Goal: Check status: Check status

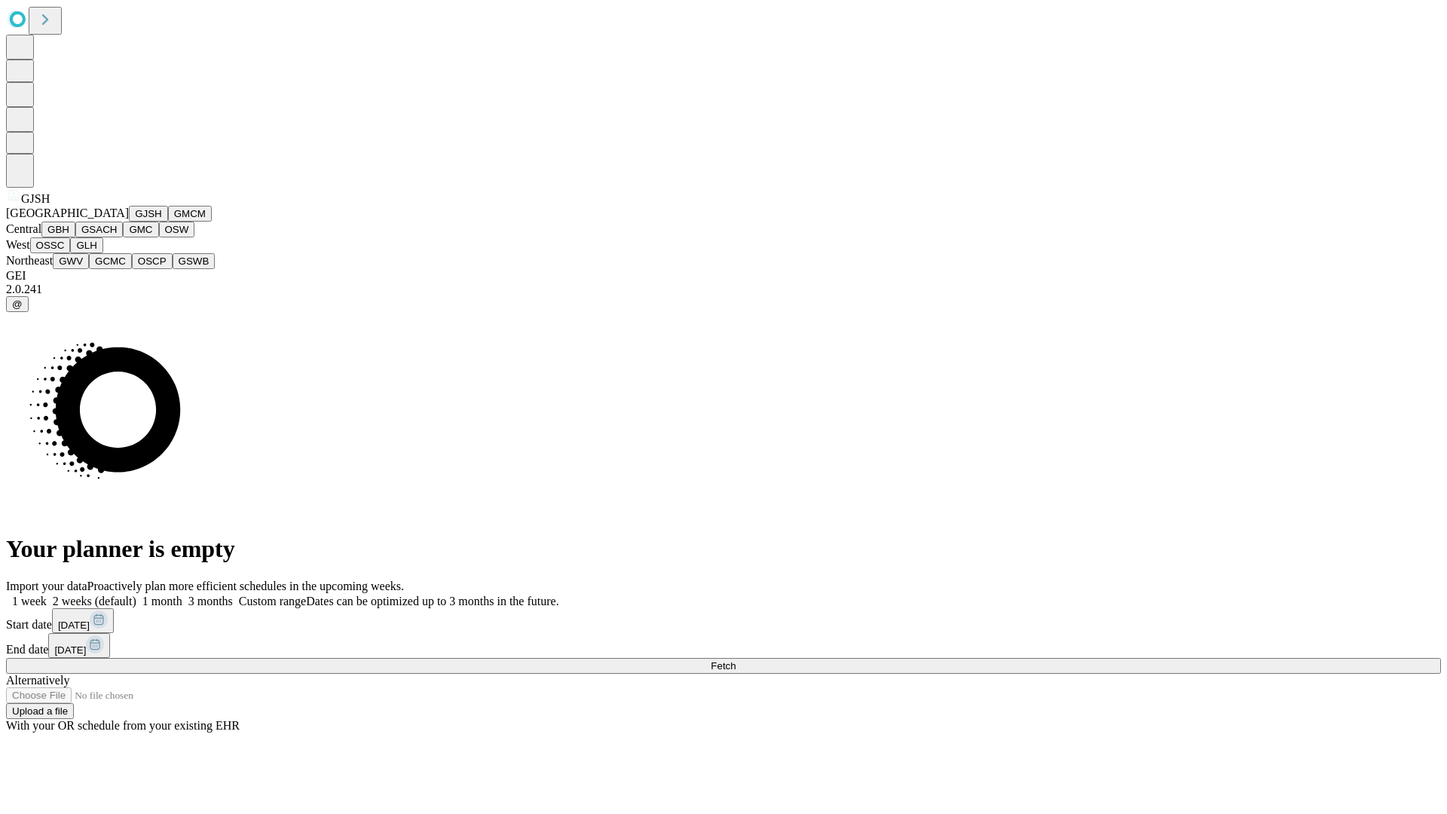
click at [129, 222] on button "GJSH" at bounding box center [148, 214] width 39 height 16
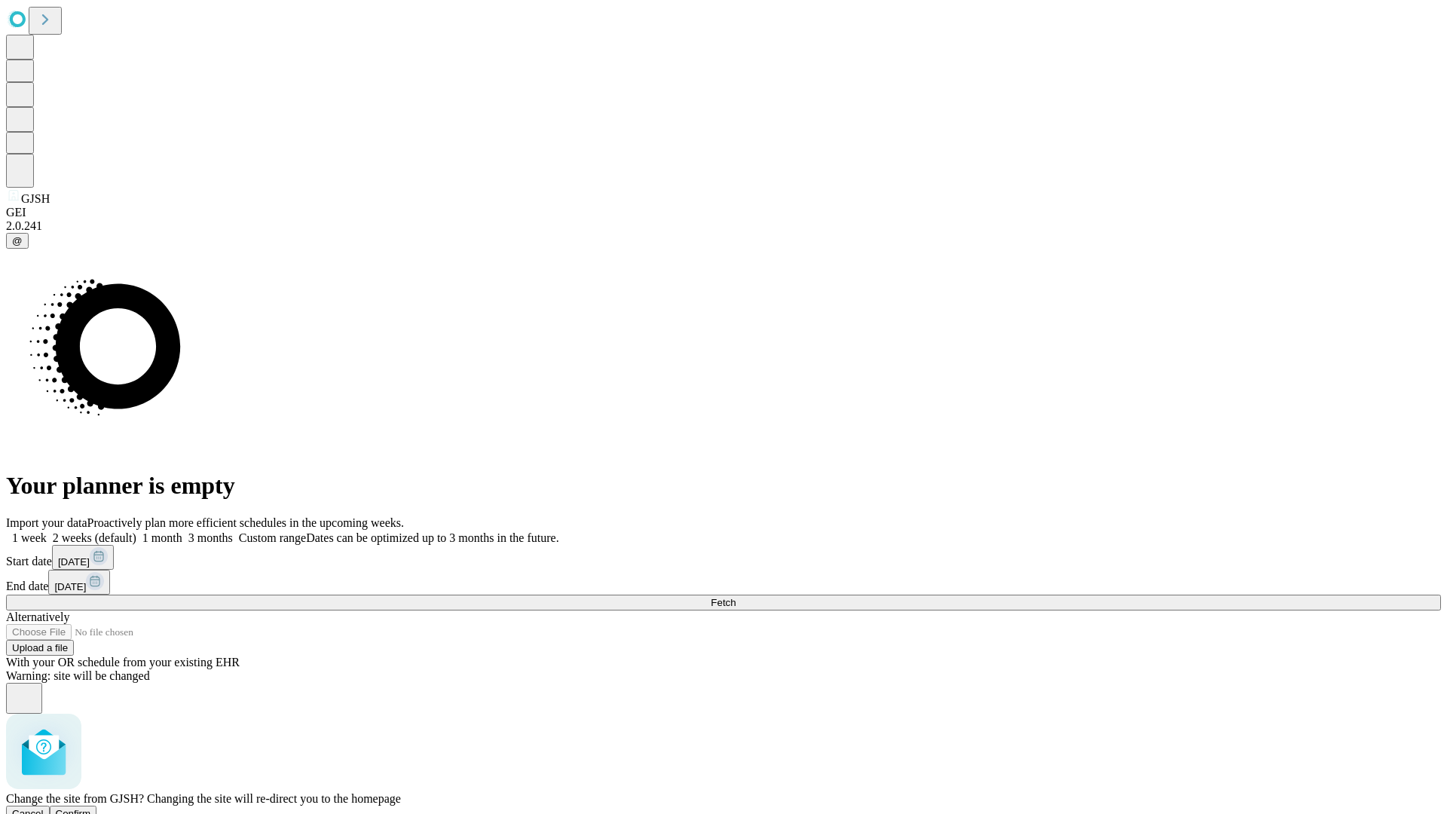
click at [91, 808] on span "Confirm" at bounding box center [73, 813] width 35 height 11
click at [182, 531] on label "1 month" at bounding box center [159, 537] width 46 height 13
click at [736, 597] on span "Fetch" at bounding box center [723, 602] width 25 height 11
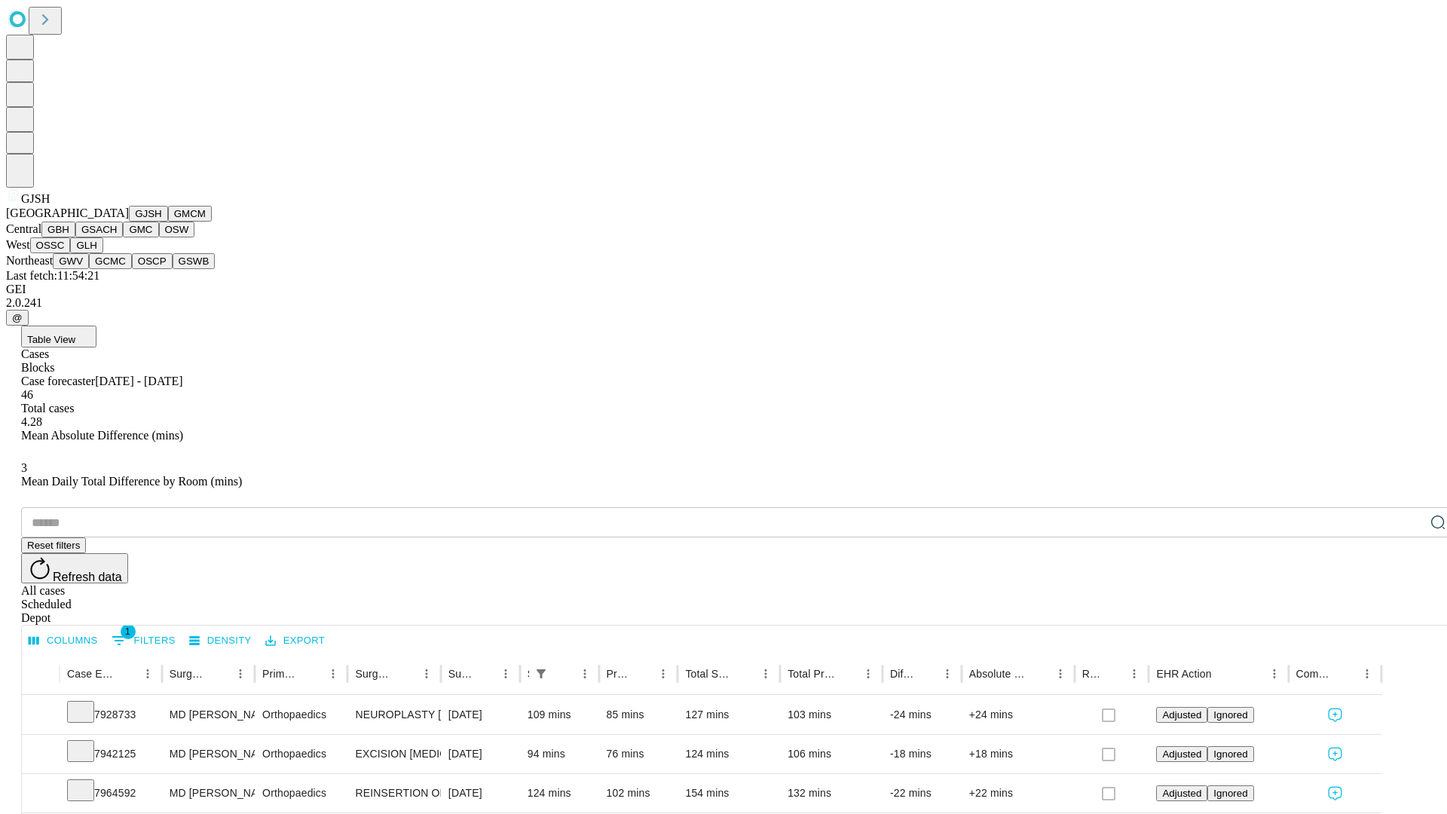
click at [168, 222] on button "GMCM" at bounding box center [190, 214] width 44 height 16
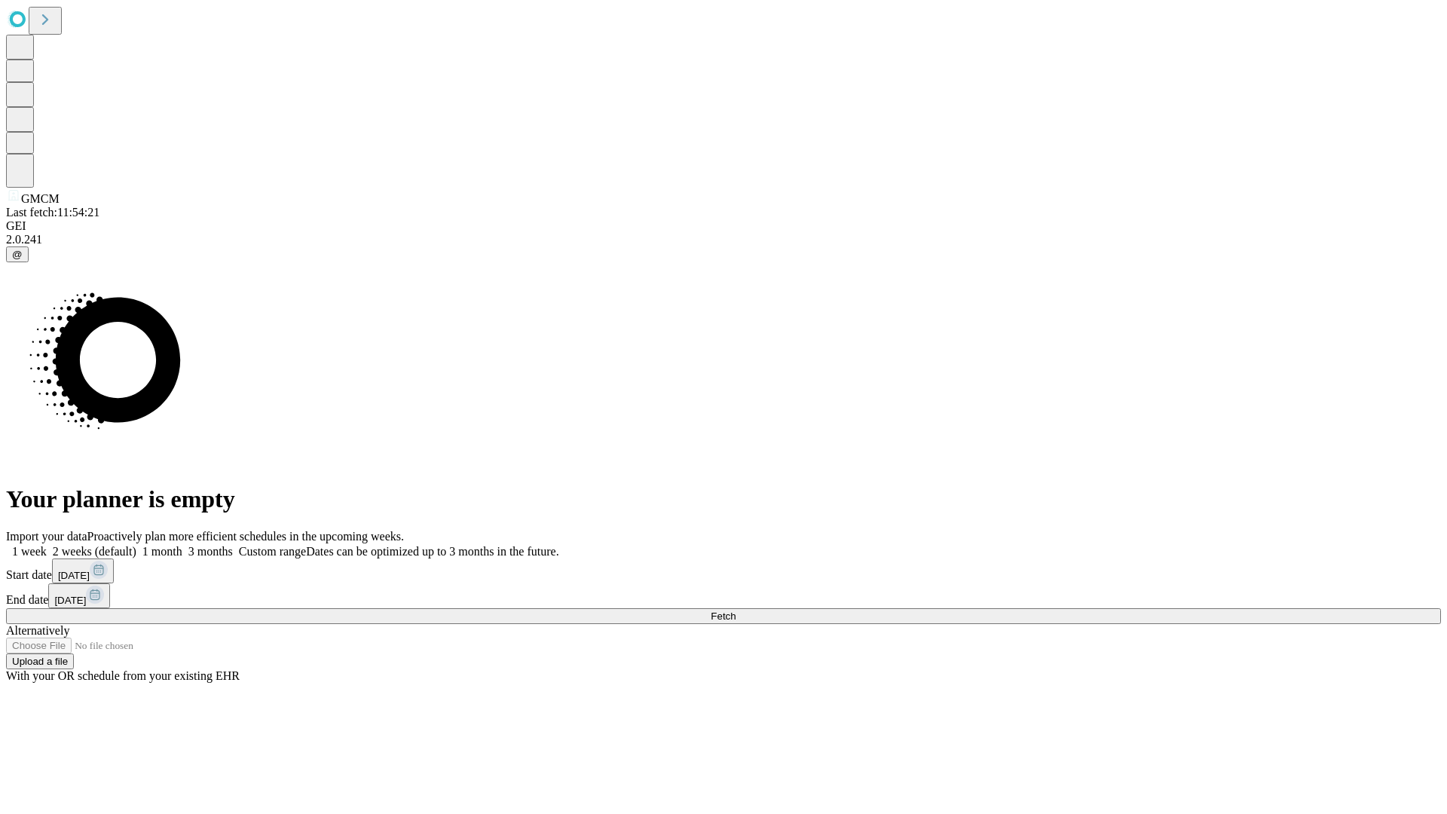
click at [182, 545] on label "1 month" at bounding box center [159, 551] width 46 height 13
click at [736, 610] on span "Fetch" at bounding box center [723, 615] width 25 height 11
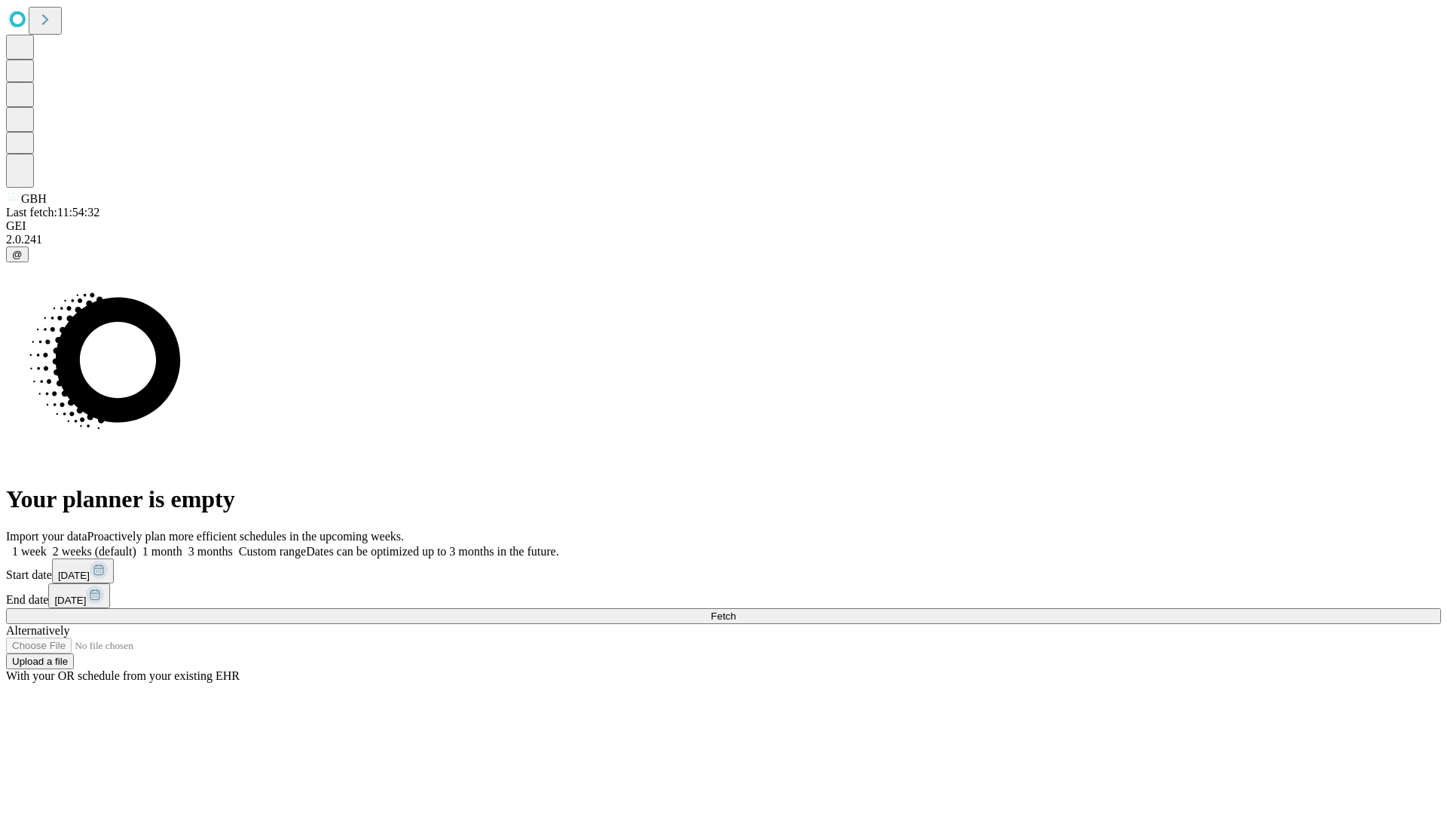
click at [182, 545] on label "1 month" at bounding box center [159, 551] width 46 height 13
click at [736, 610] on span "Fetch" at bounding box center [723, 615] width 25 height 11
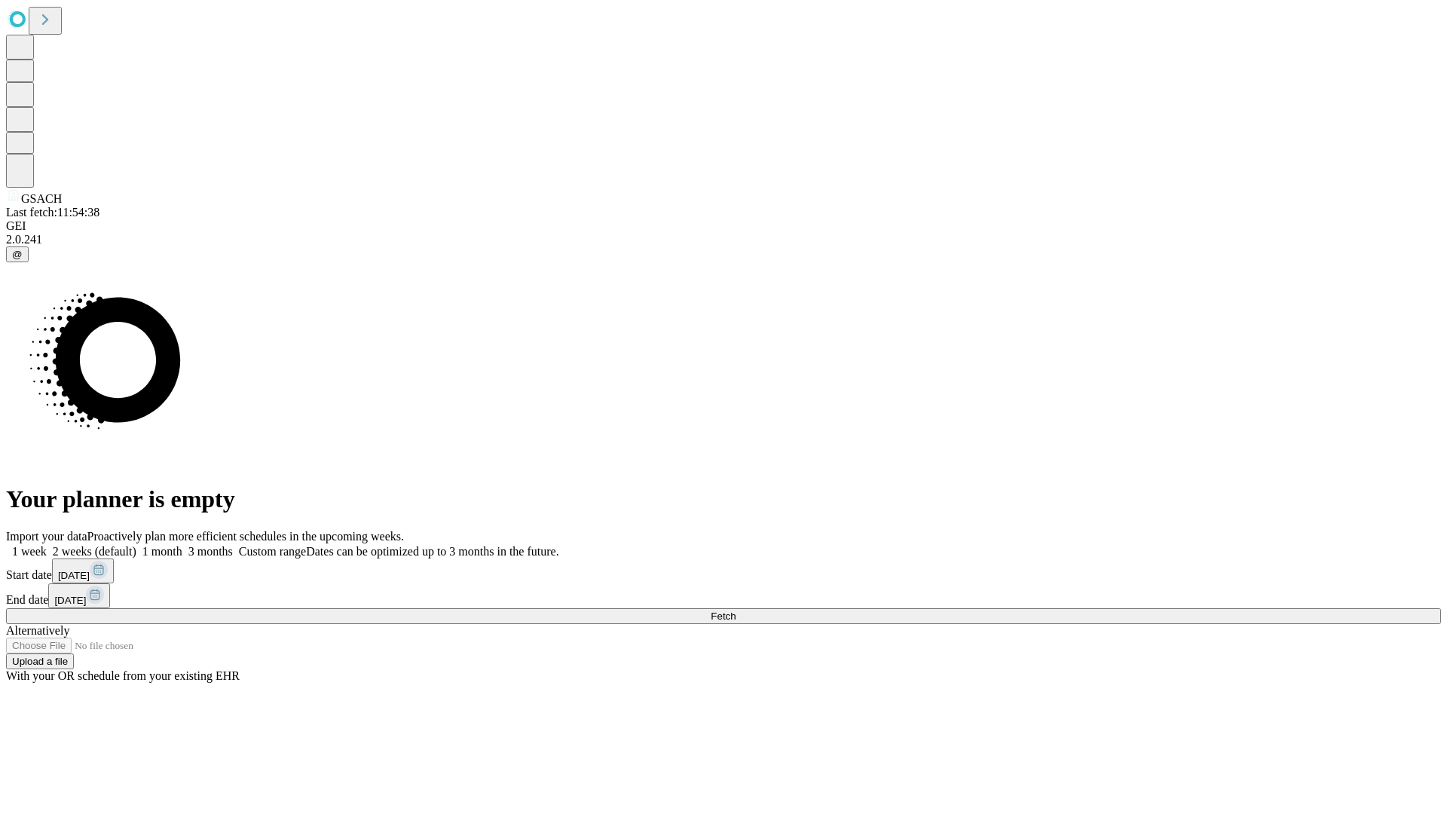
click at [182, 545] on label "1 month" at bounding box center [159, 551] width 46 height 13
click at [736, 610] on span "Fetch" at bounding box center [723, 615] width 25 height 11
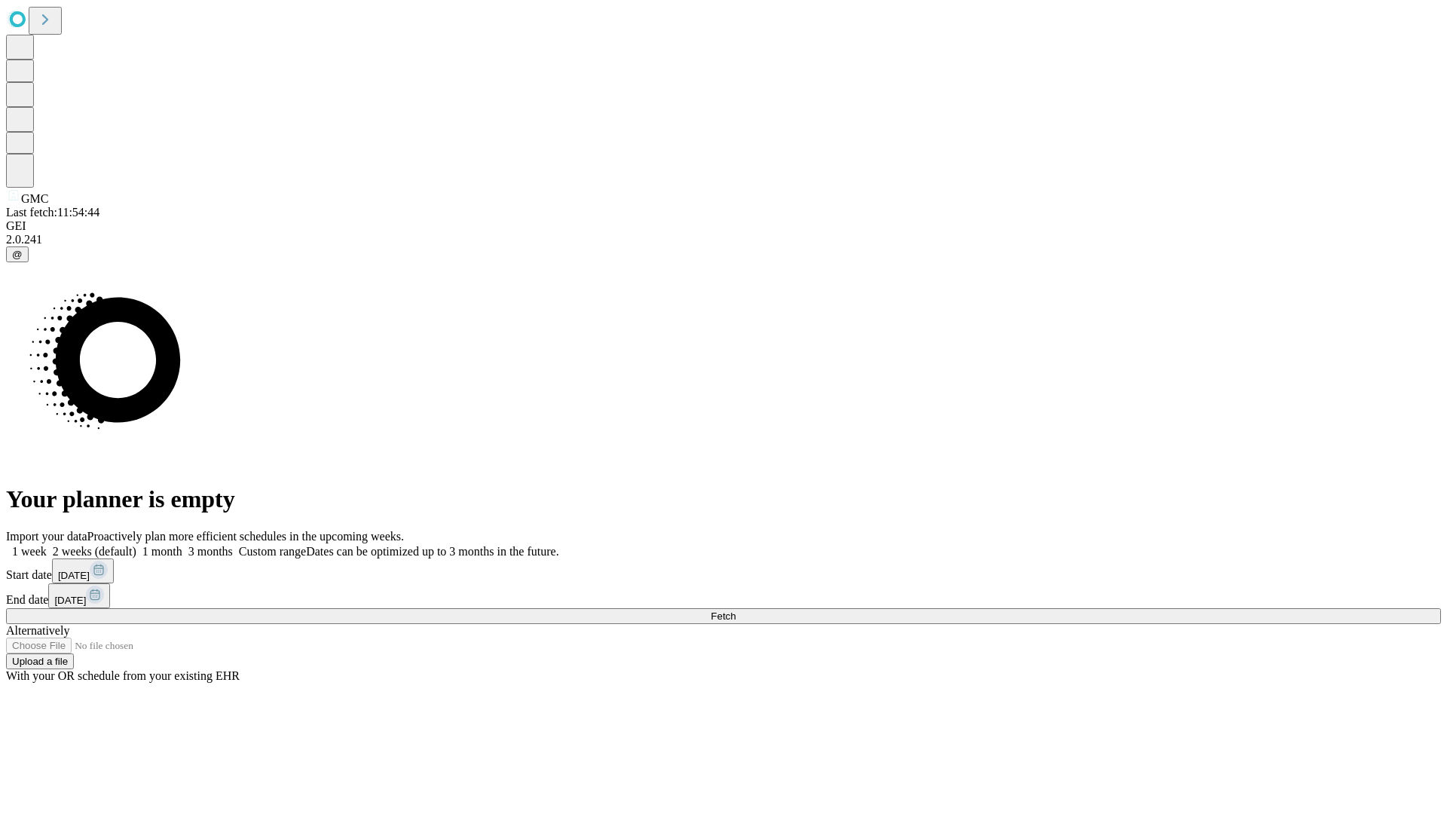
click at [182, 545] on label "1 month" at bounding box center [159, 551] width 46 height 13
click at [736, 610] on span "Fetch" at bounding box center [723, 615] width 25 height 11
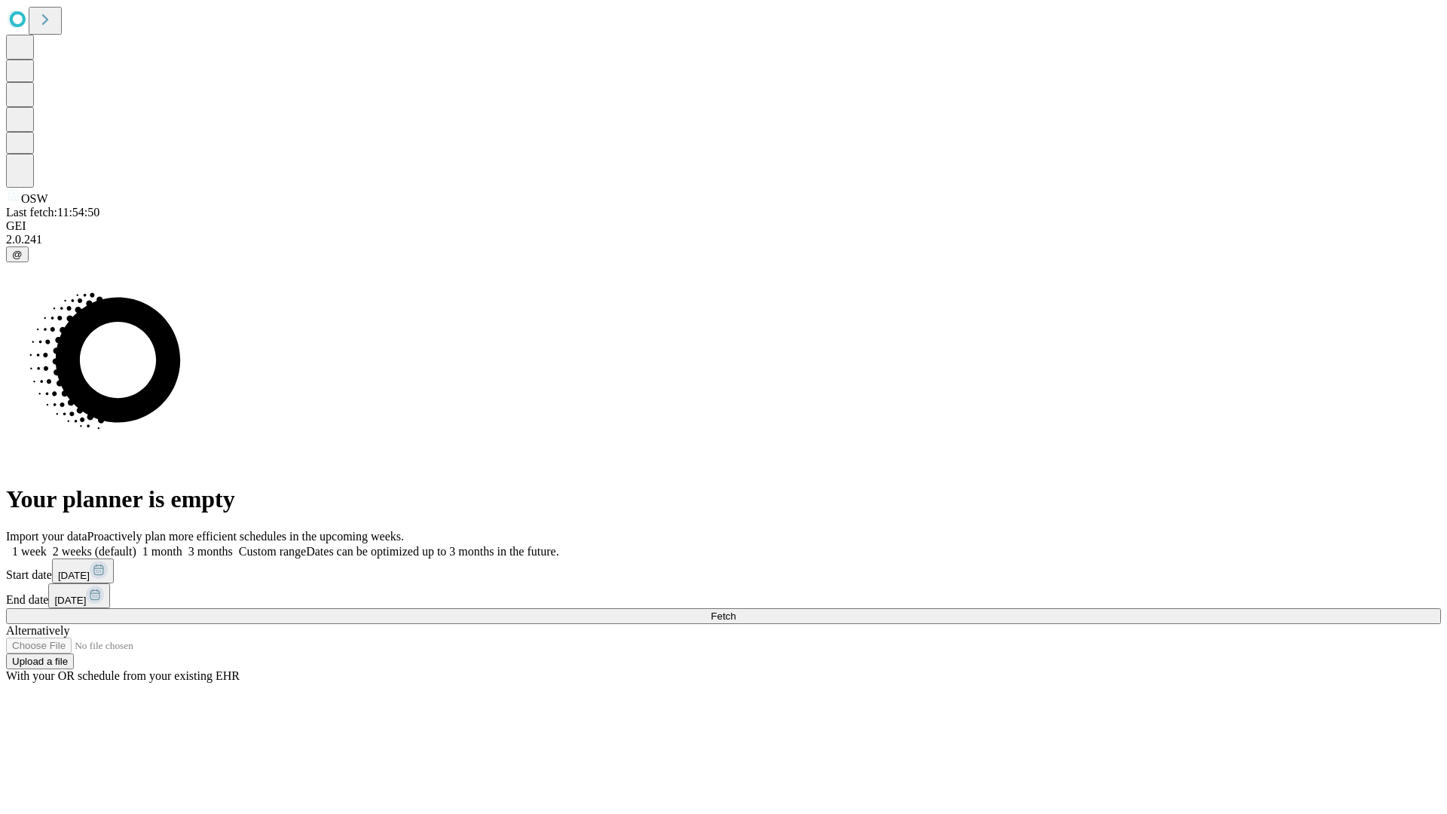
click at [182, 545] on label "1 month" at bounding box center [159, 551] width 46 height 13
click at [736, 610] on span "Fetch" at bounding box center [723, 615] width 25 height 11
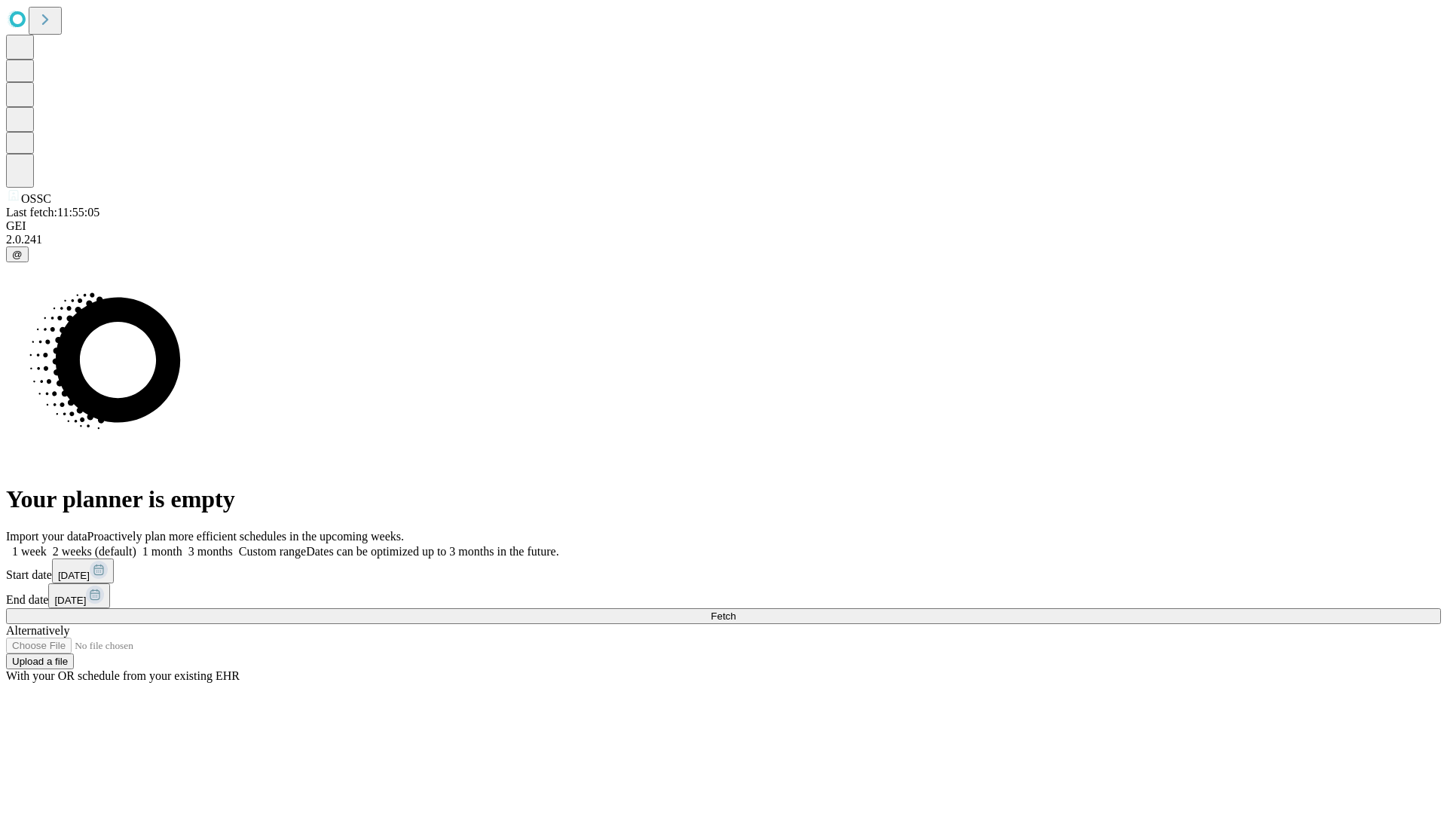
click at [182, 545] on label "1 month" at bounding box center [159, 551] width 46 height 13
click at [736, 610] on span "Fetch" at bounding box center [723, 615] width 25 height 11
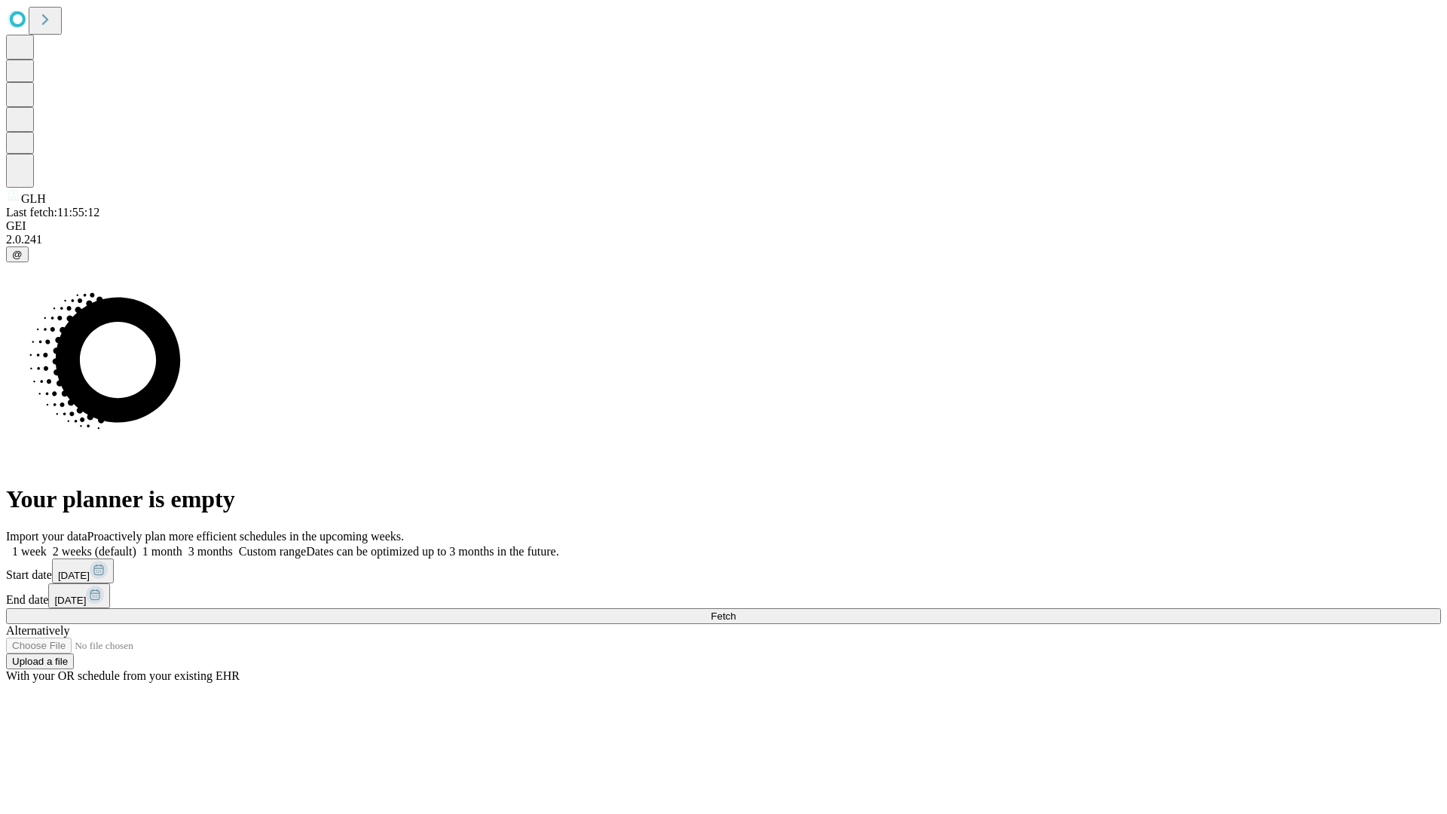
click at [182, 545] on label "1 month" at bounding box center [159, 551] width 46 height 13
click at [736, 610] on span "Fetch" at bounding box center [723, 615] width 25 height 11
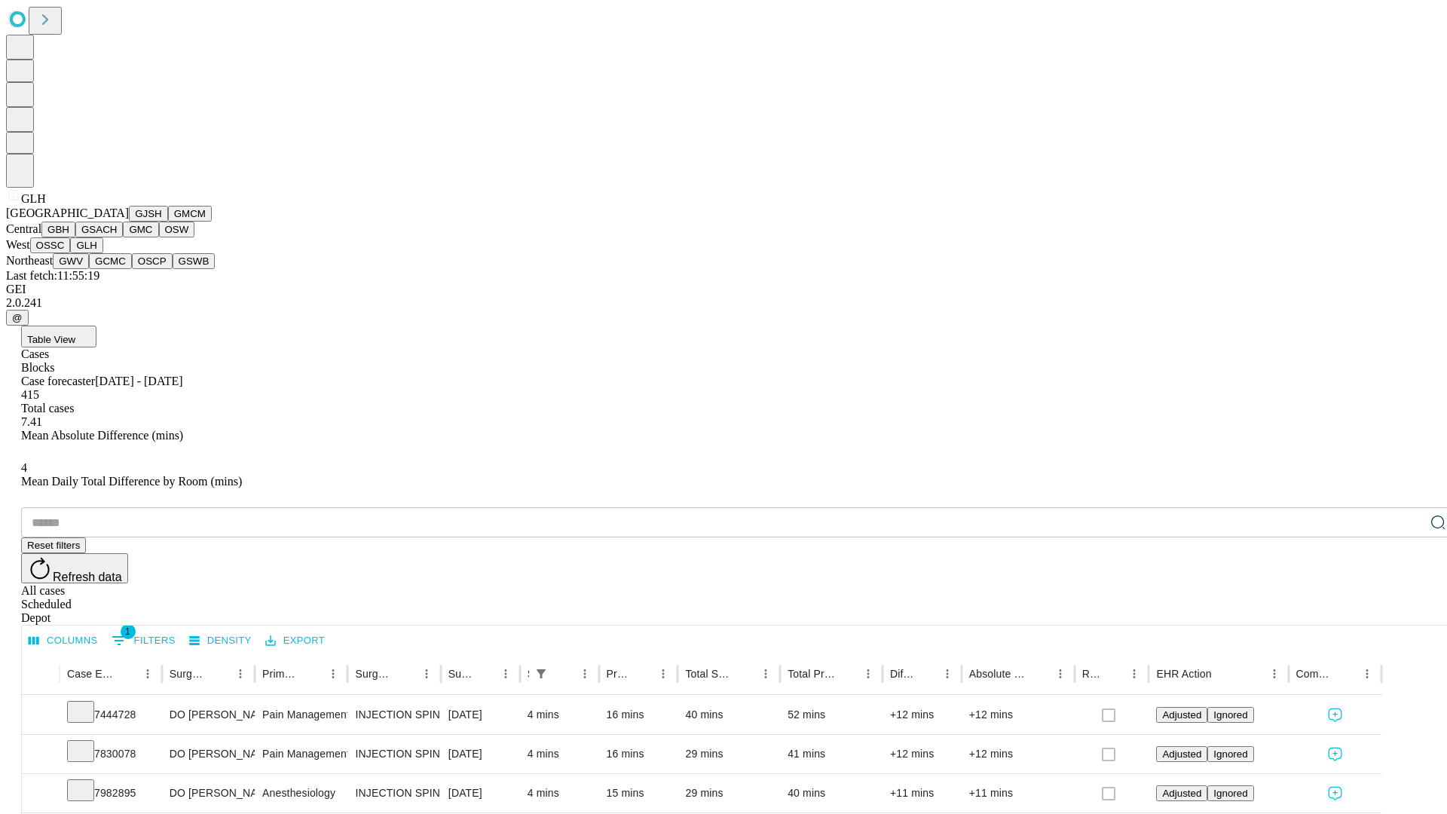
click at [89, 269] on button "GWV" at bounding box center [71, 261] width 36 height 16
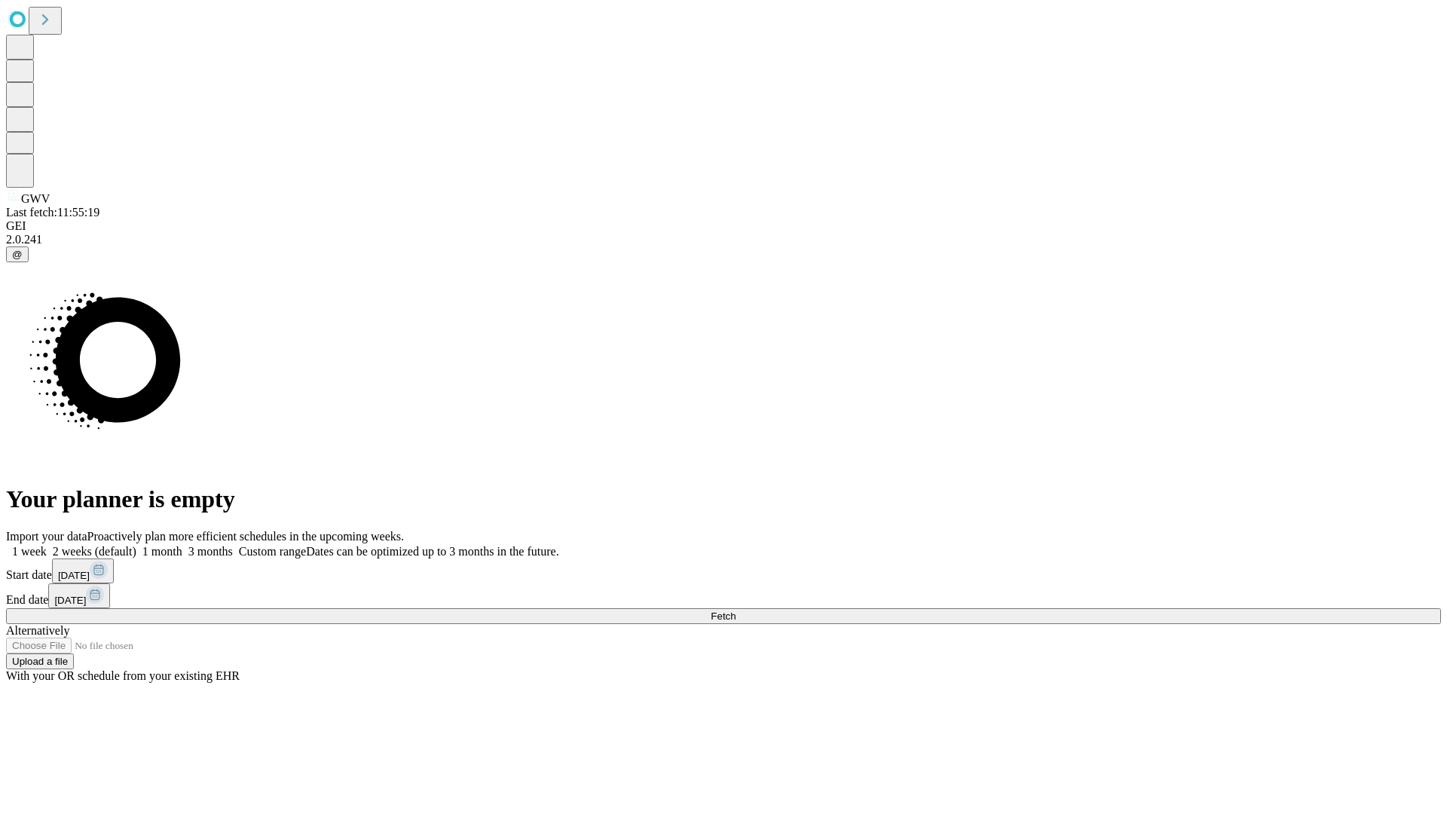
click at [182, 545] on label "1 month" at bounding box center [159, 551] width 46 height 13
click at [736, 610] on span "Fetch" at bounding box center [723, 615] width 25 height 11
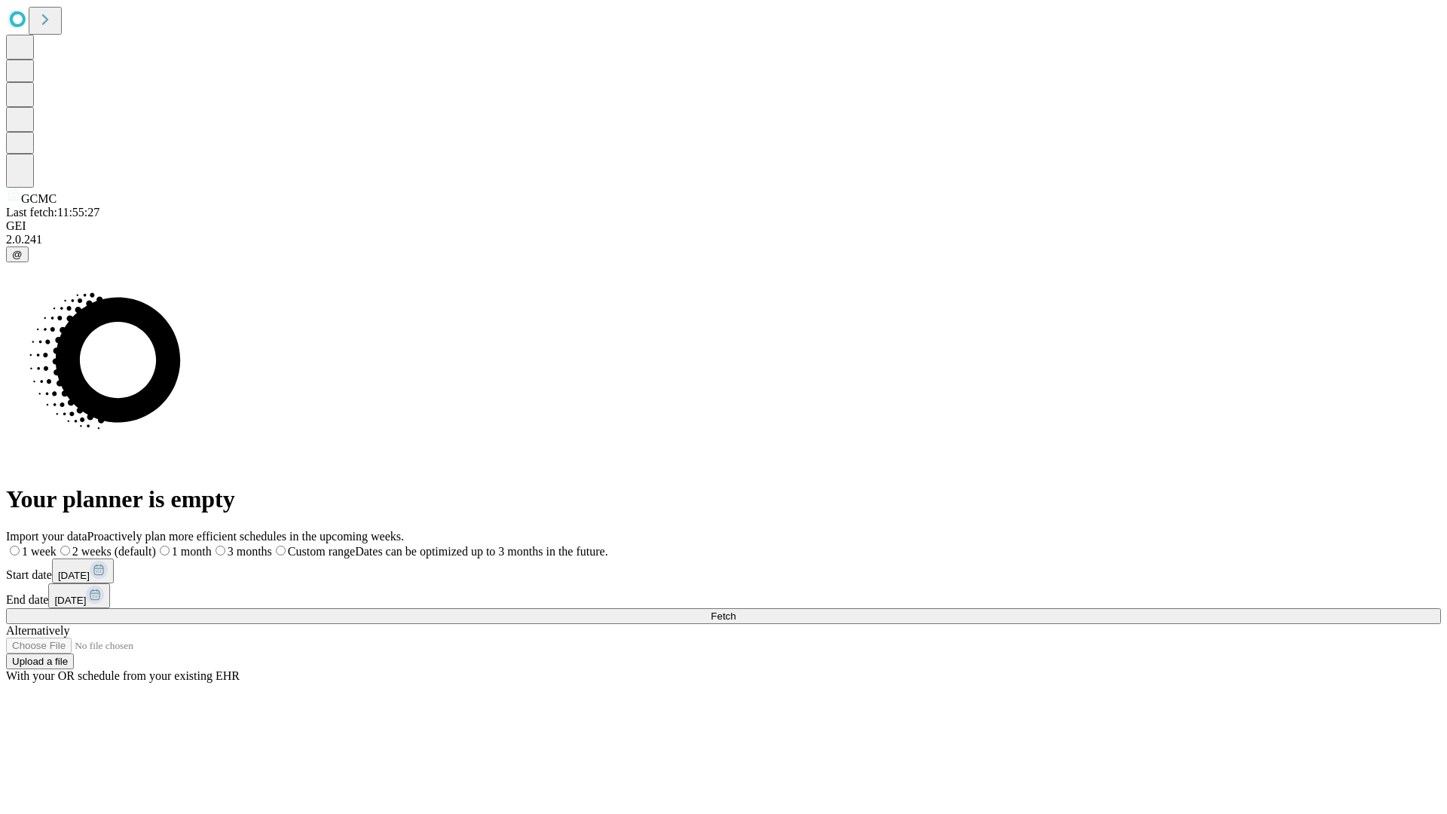
click at [736, 610] on span "Fetch" at bounding box center [723, 615] width 25 height 11
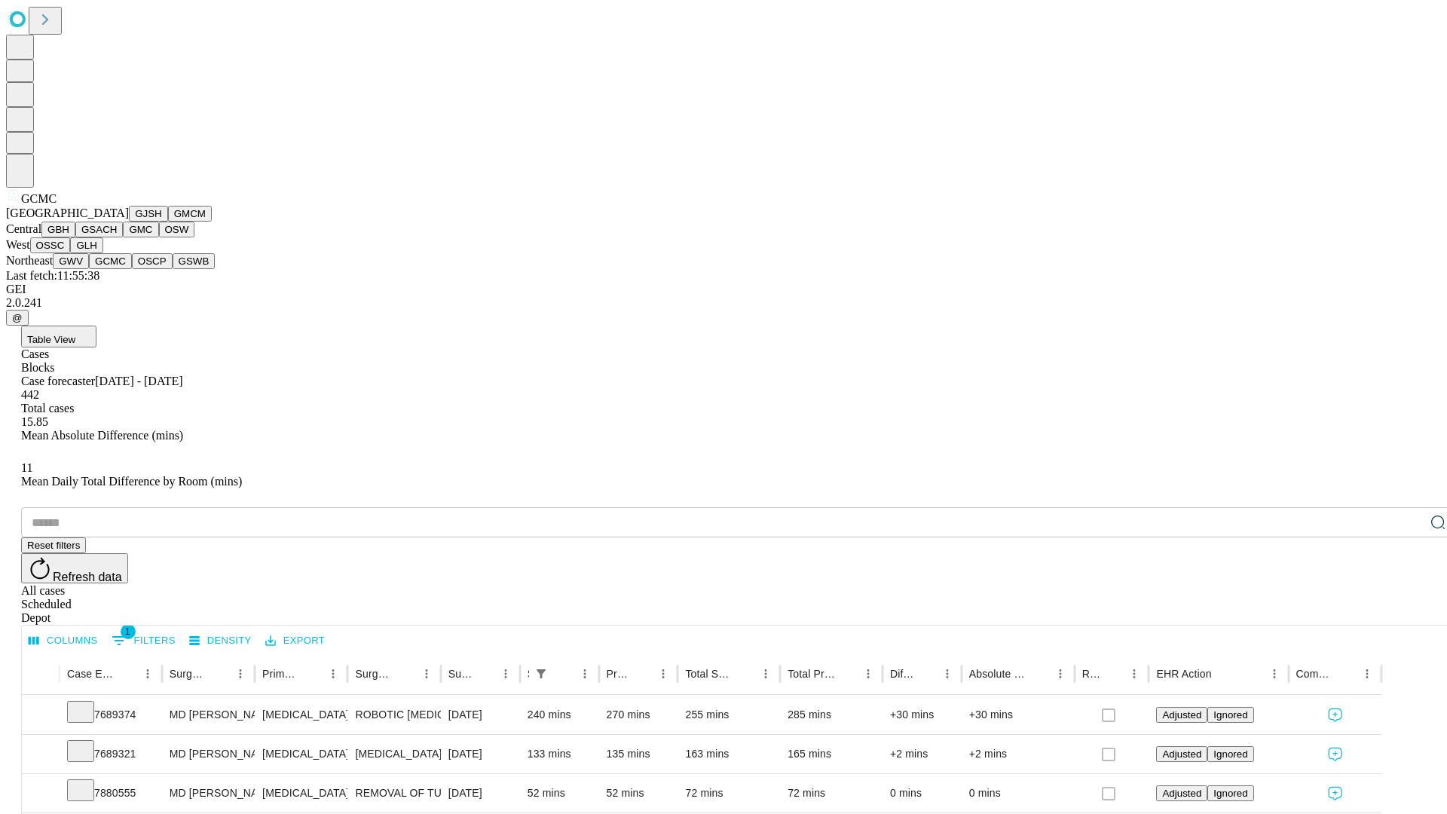
click at [132, 269] on button "OSCP" at bounding box center [152, 261] width 41 height 16
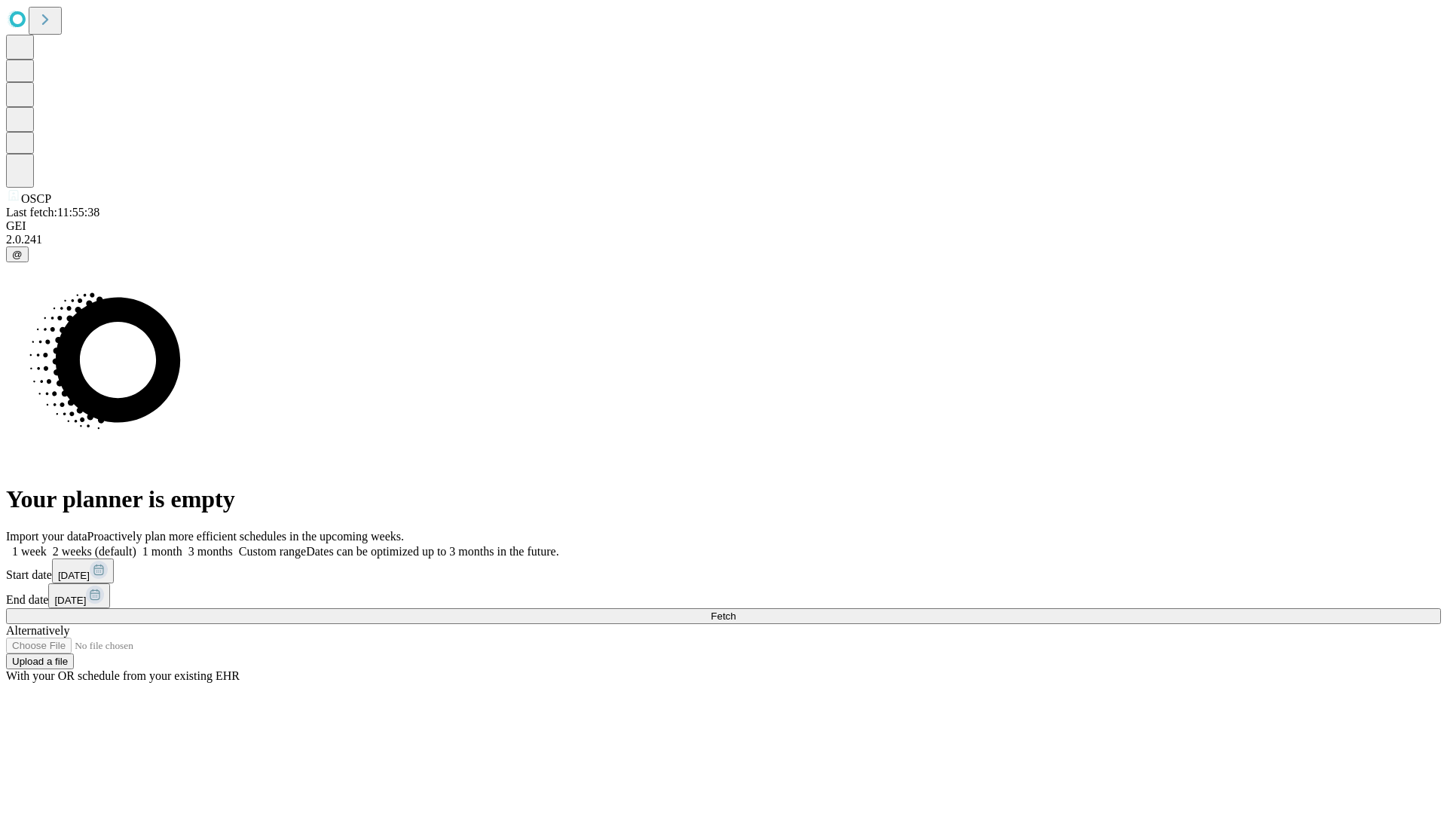
click at [182, 545] on label "1 month" at bounding box center [159, 551] width 46 height 13
click at [736, 610] on span "Fetch" at bounding box center [723, 615] width 25 height 11
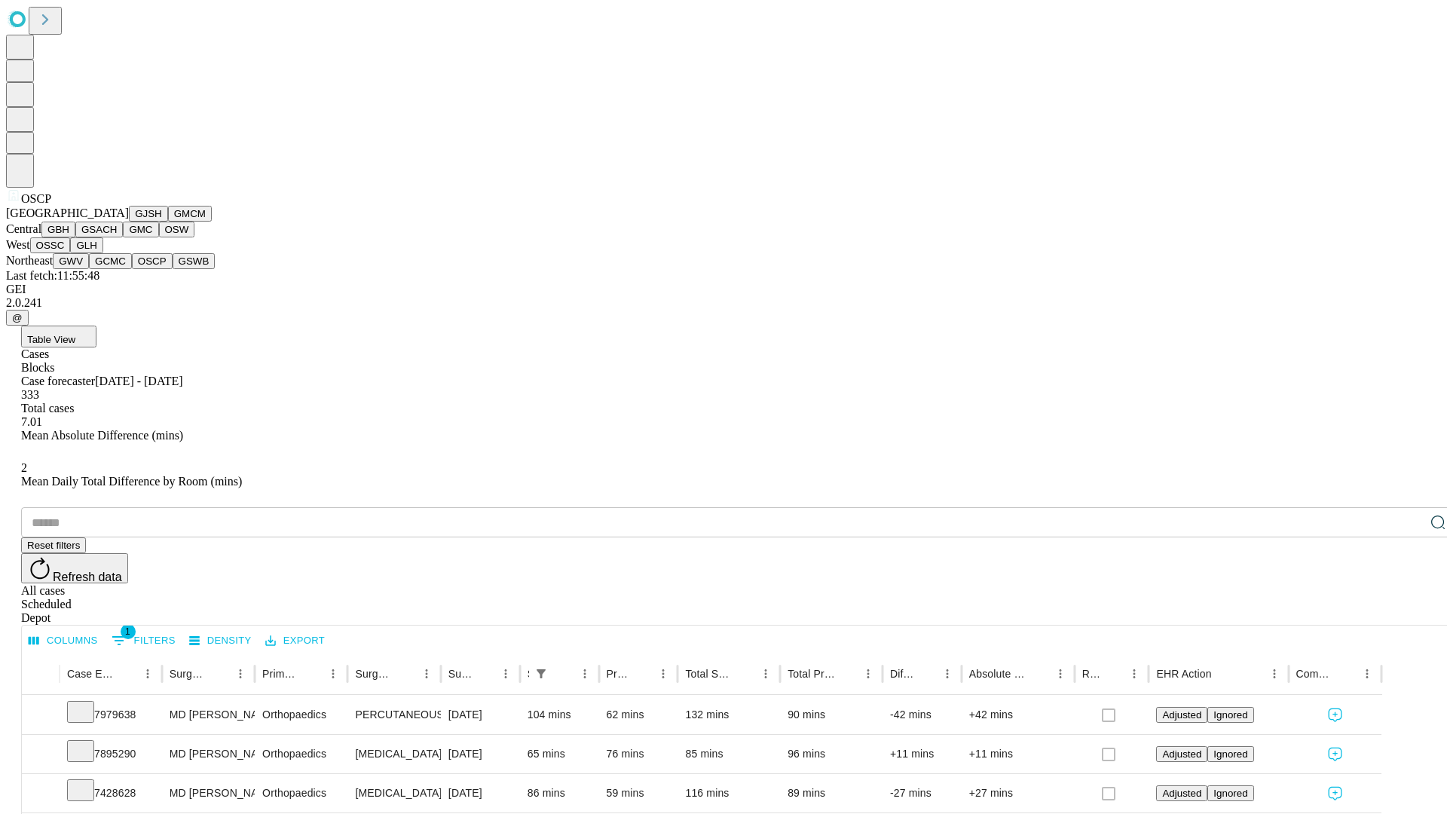
click at [173, 269] on button "GSWB" at bounding box center [194, 261] width 43 height 16
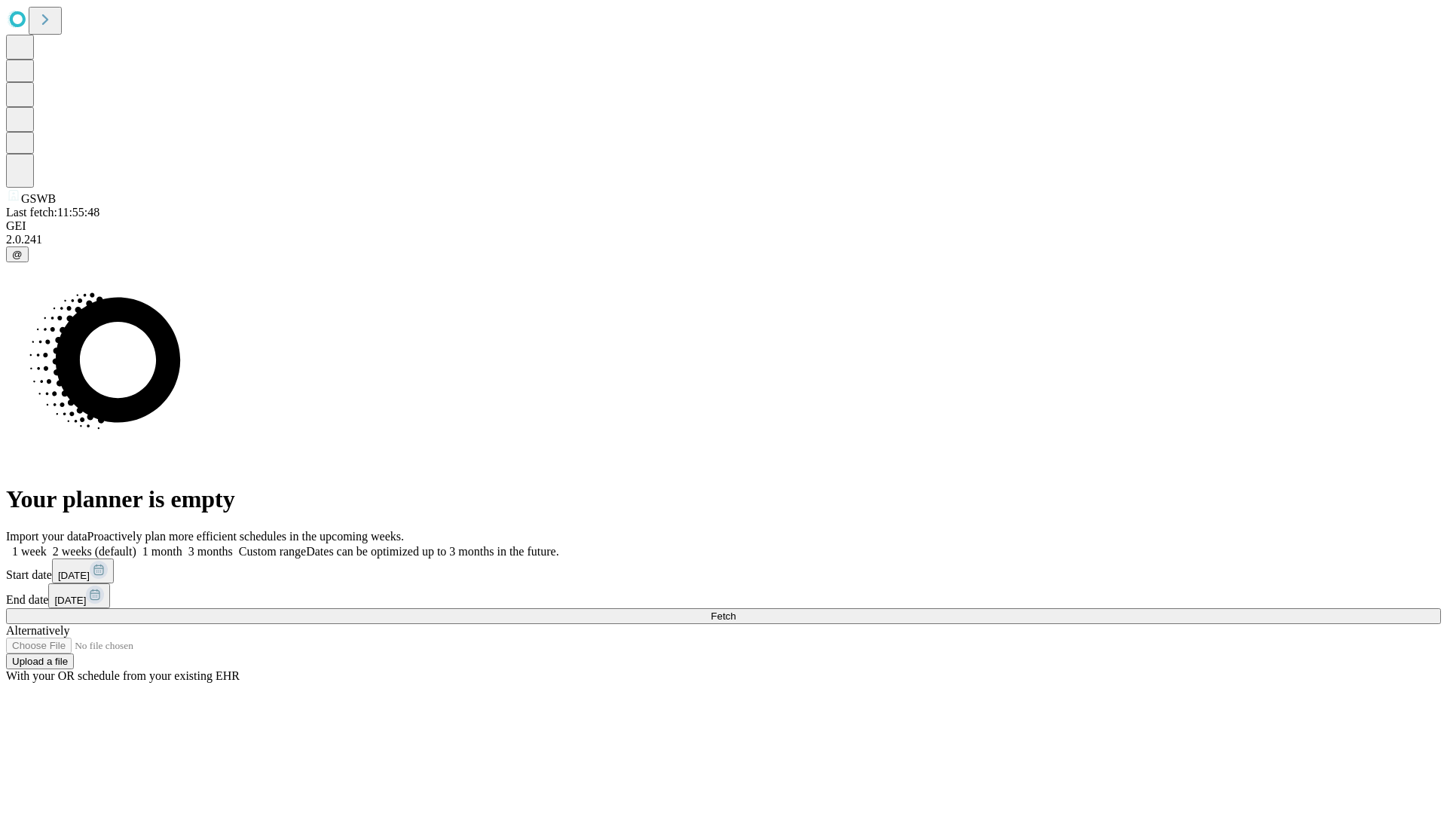
click at [182, 545] on label "1 month" at bounding box center [159, 551] width 46 height 13
click at [736, 610] on span "Fetch" at bounding box center [723, 615] width 25 height 11
